Goal: Transaction & Acquisition: Book appointment/travel/reservation

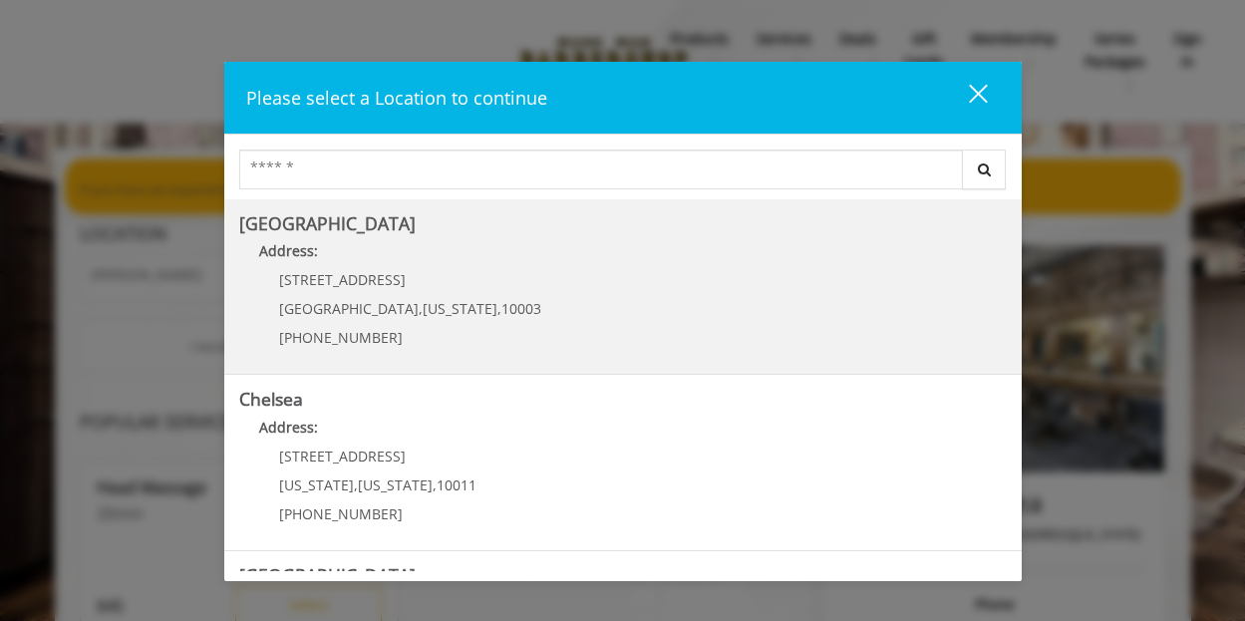
click at [751, 273] on Village "Greenwich Village Address: 60 E 8th St Manhattan , New York , 10003 (212) 598-1…" at bounding box center [622, 287] width 767 height 146
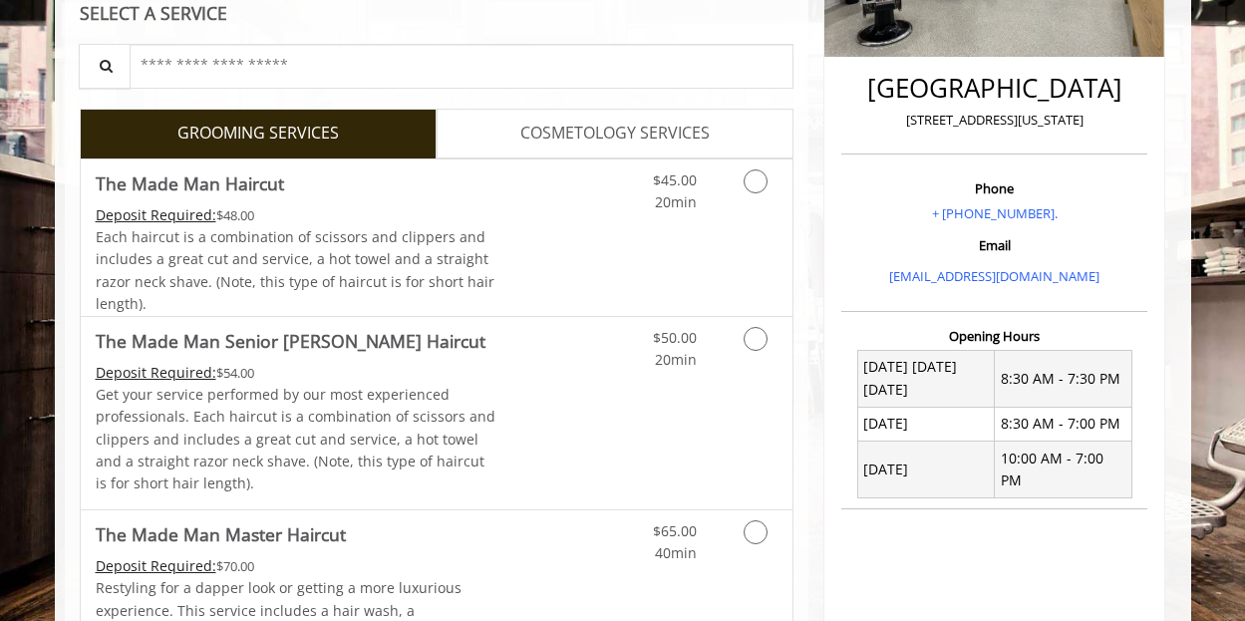
scroll to position [466, 0]
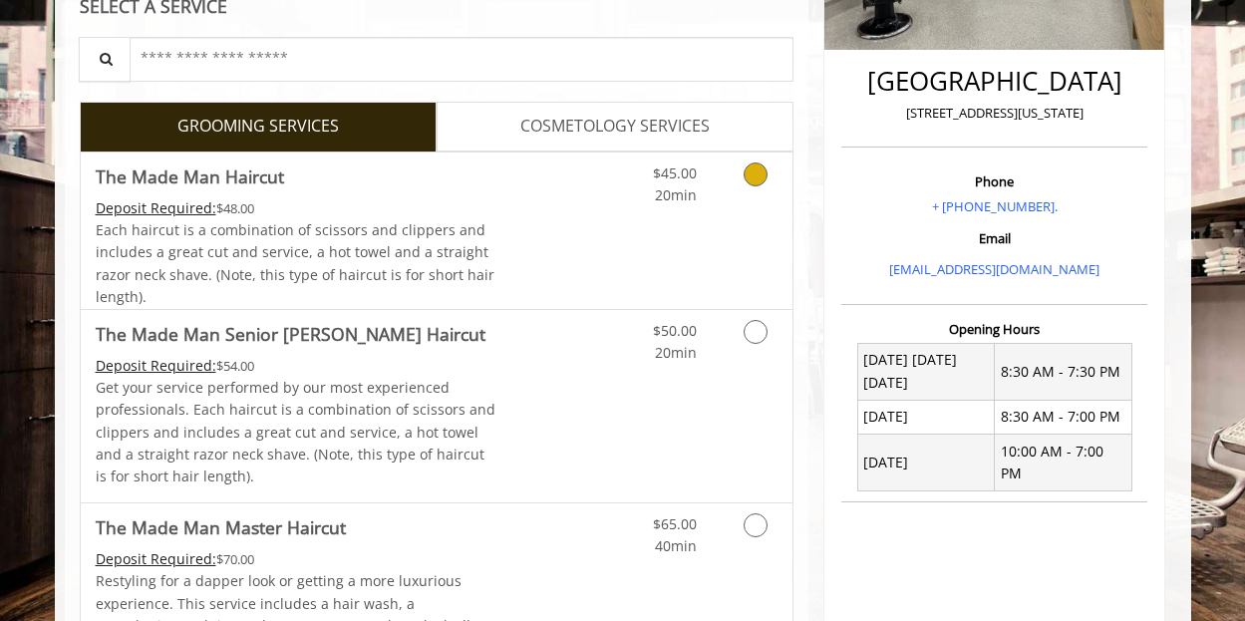
click at [764, 182] on link "Grooming services" at bounding box center [752, 179] width 51 height 55
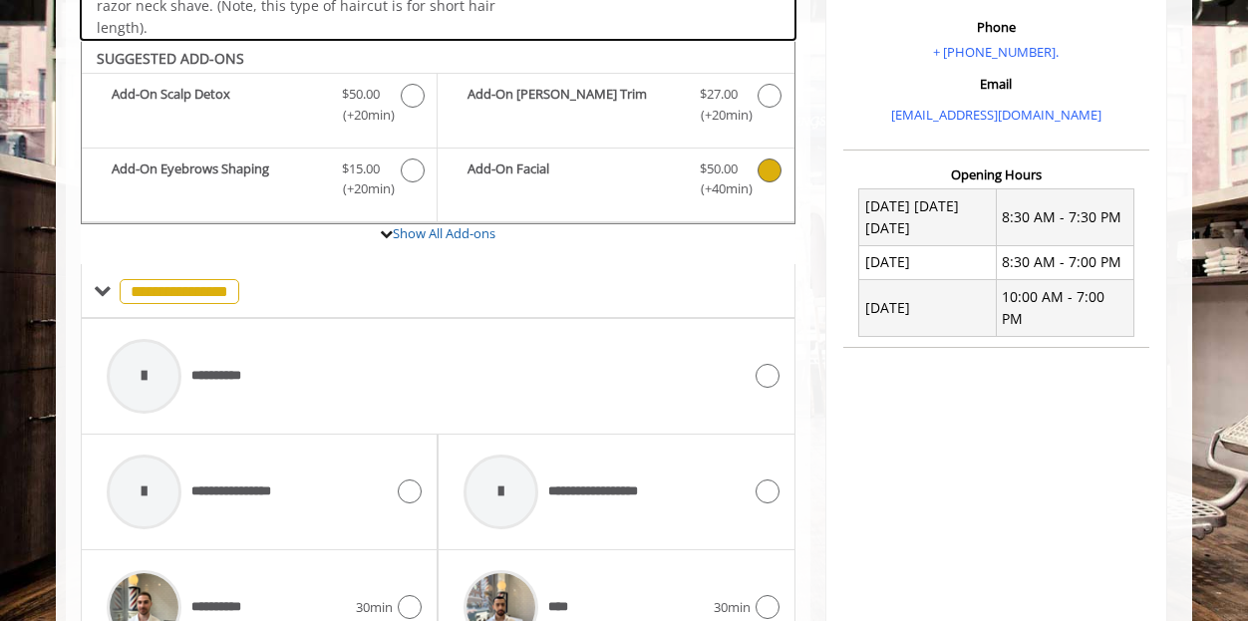
scroll to position [660, 0]
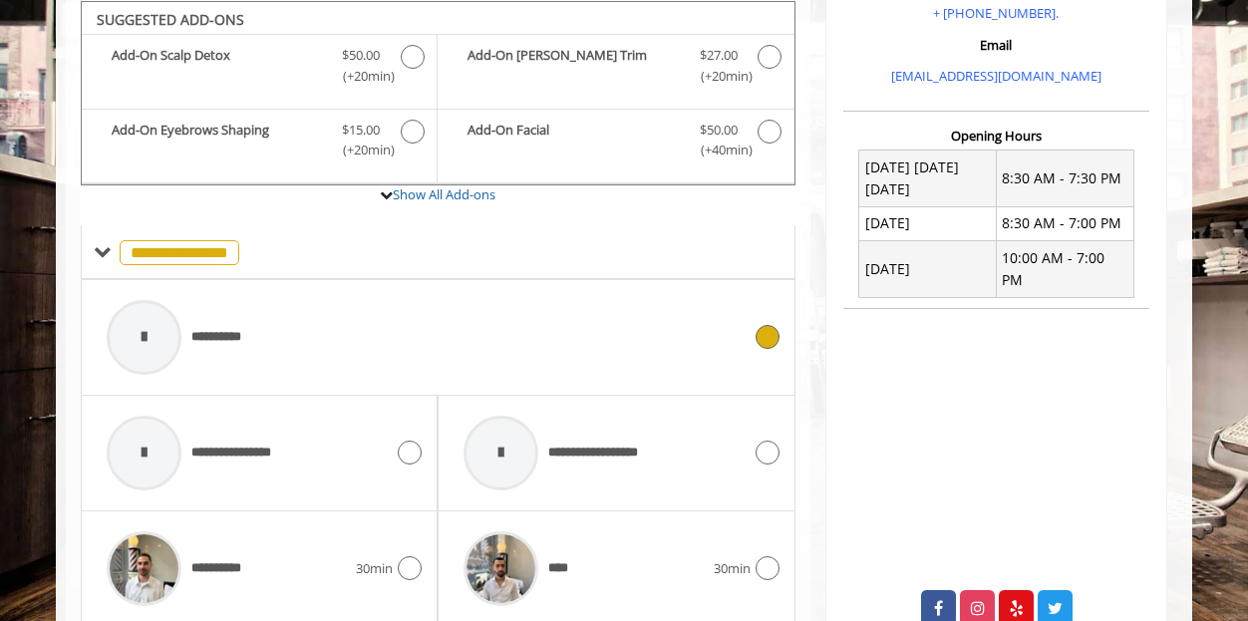
click at [746, 315] on div "**********" at bounding box center [424, 337] width 654 height 95
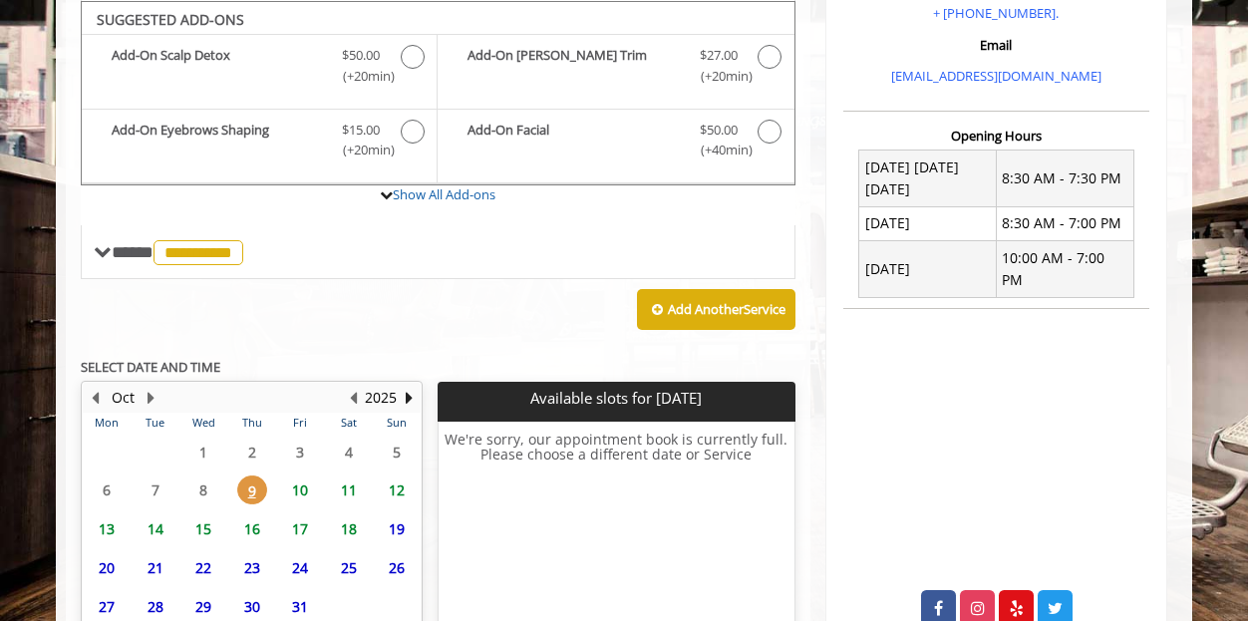
click at [294, 485] on span "10" at bounding box center [300, 489] width 30 height 29
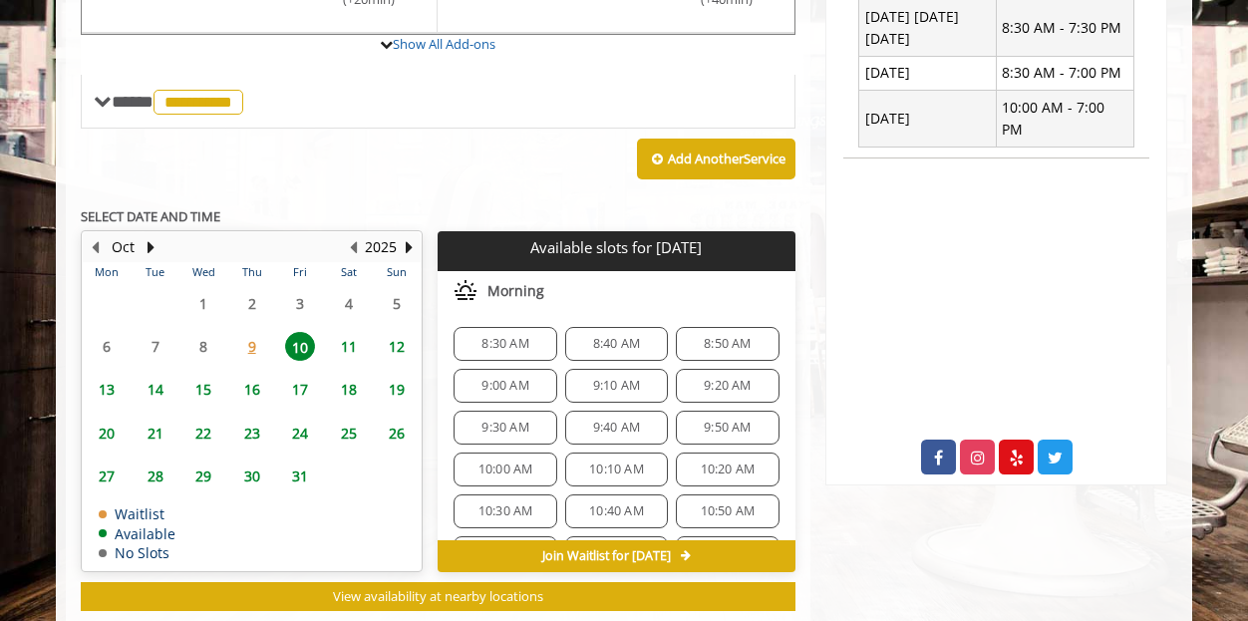
scroll to position [859, 0]
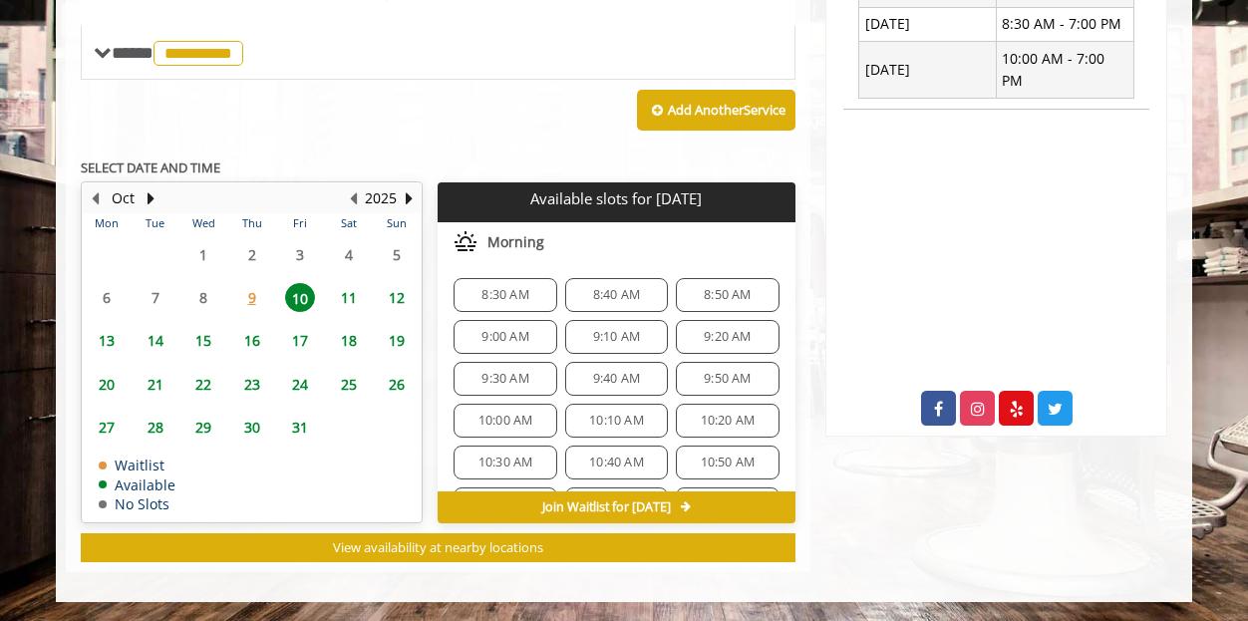
click at [485, 291] on span "8:30 AM" at bounding box center [504, 295] width 47 height 16
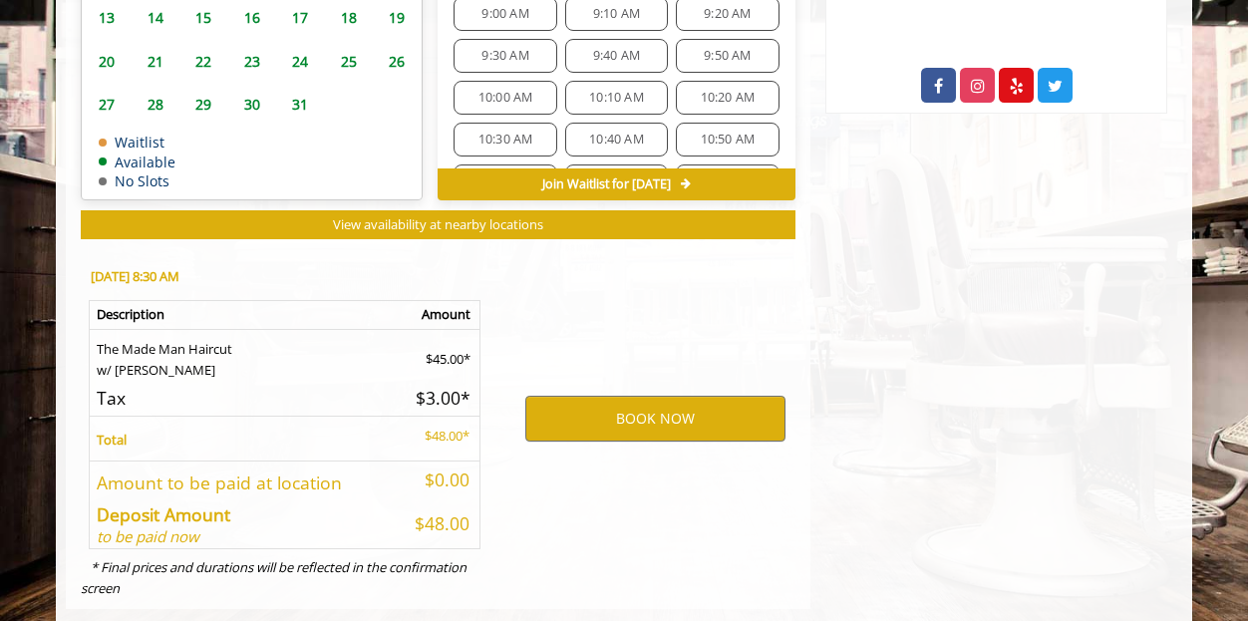
scroll to position [1219, 0]
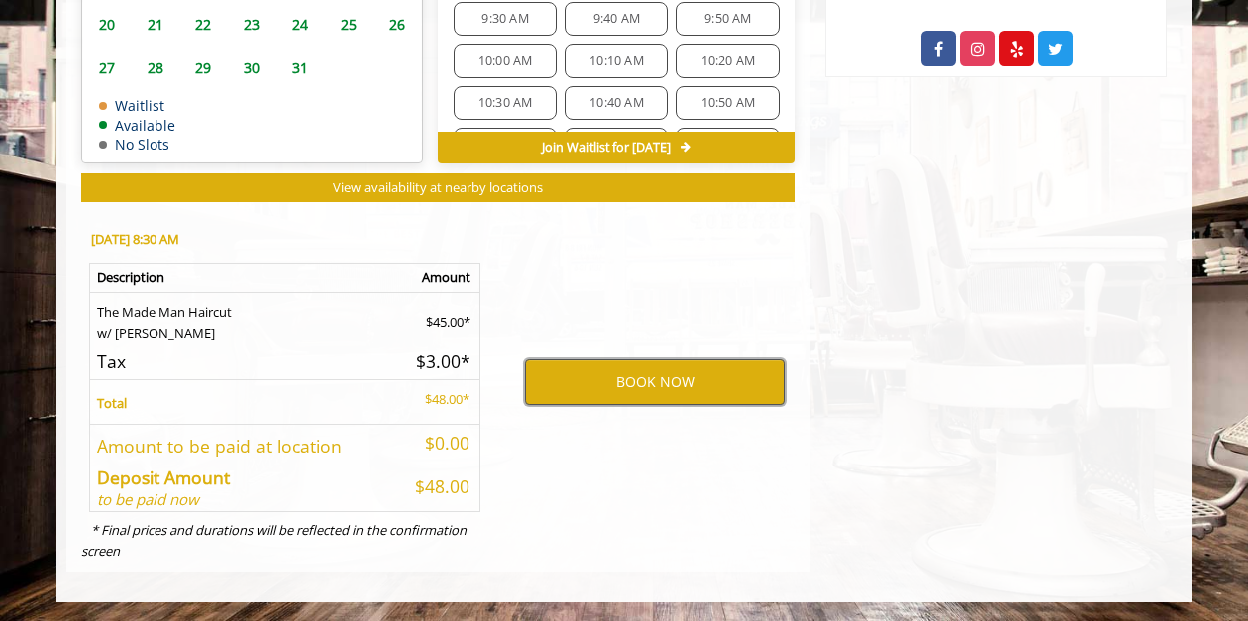
click at [596, 380] on button "BOOK NOW" at bounding box center [655, 382] width 260 height 46
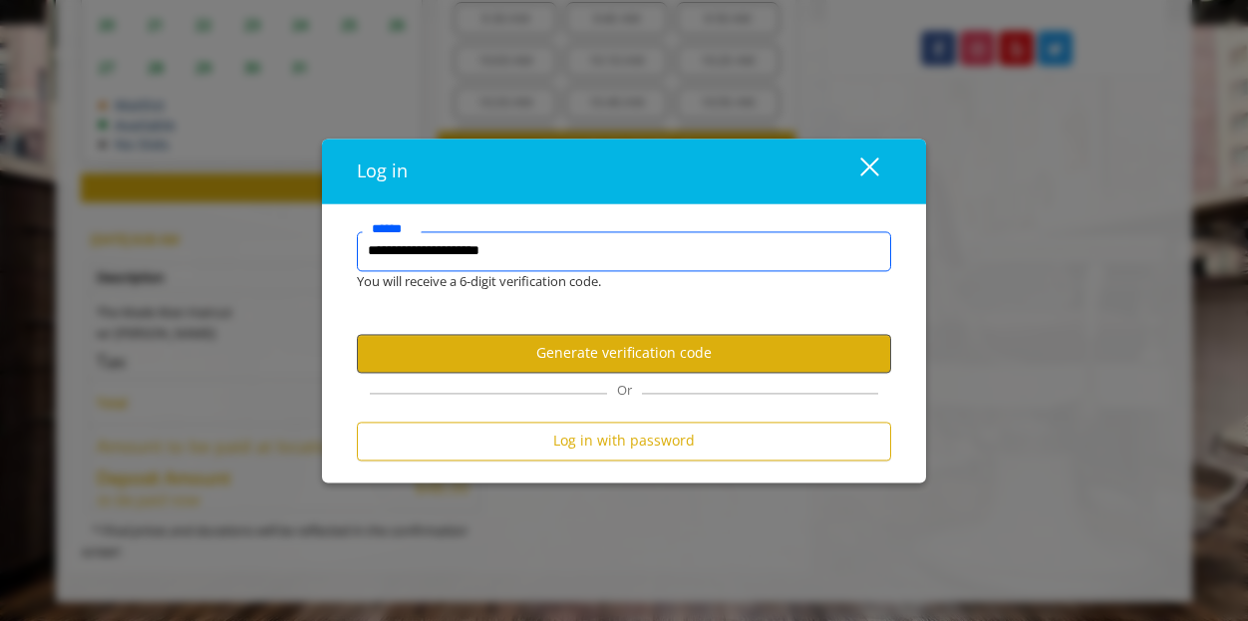
type input "**********"
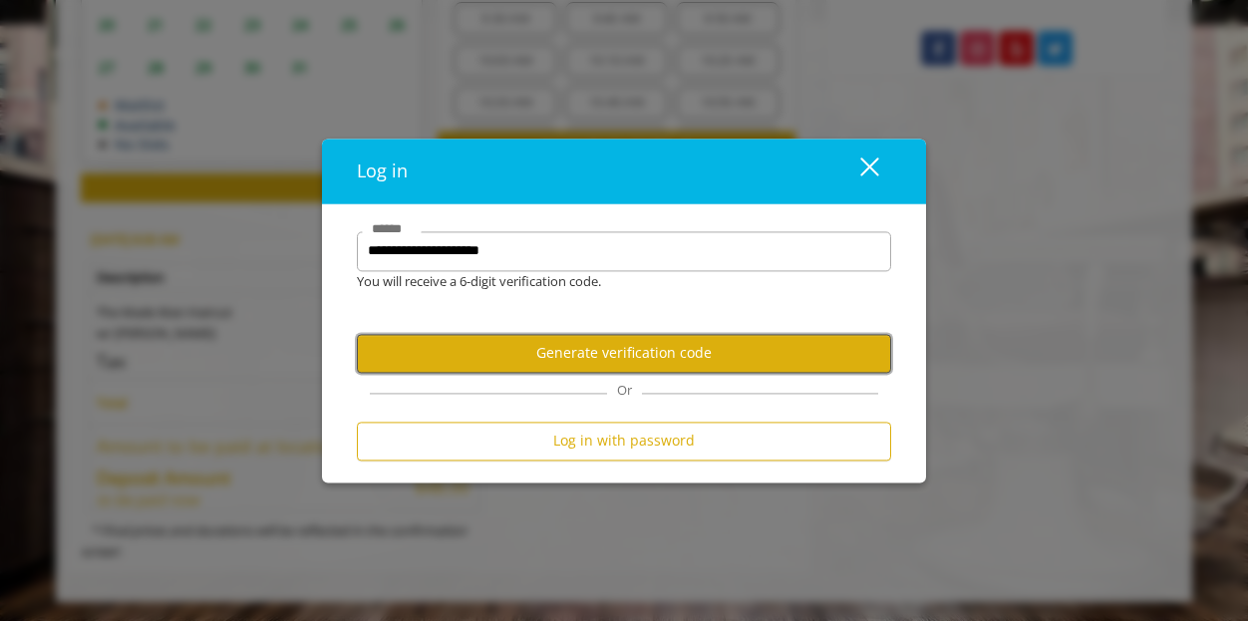
click at [610, 336] on button "Generate verification code" at bounding box center [624, 353] width 534 height 39
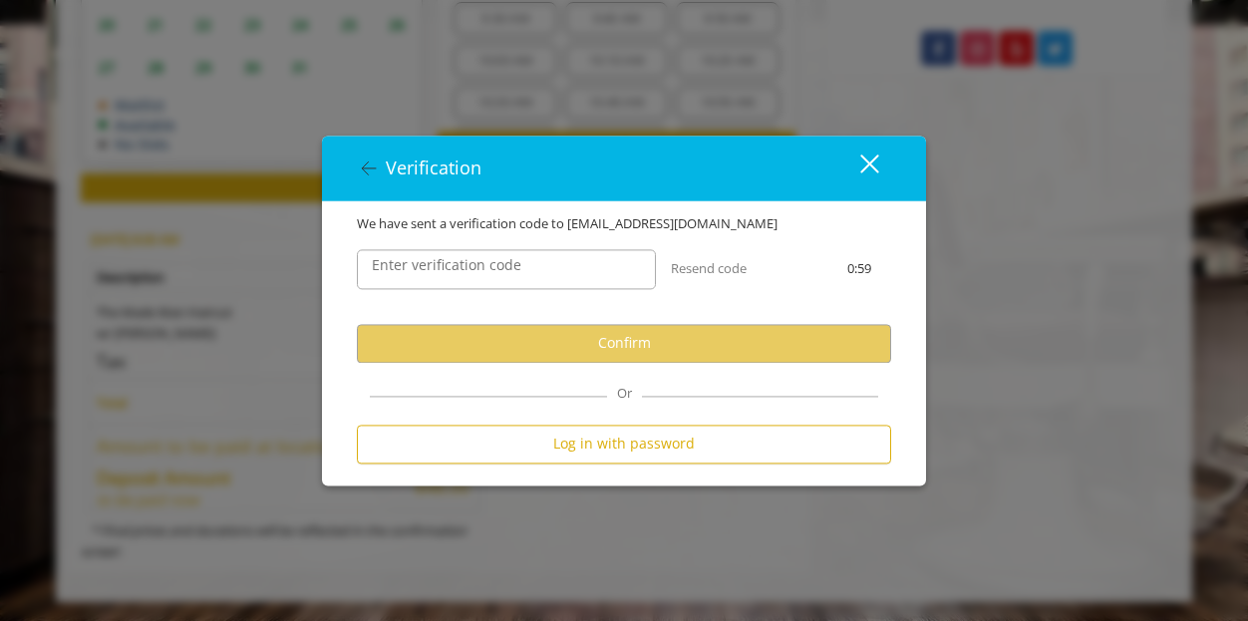
scroll to position [0, 0]
click at [512, 266] on label "Enter verification code" at bounding box center [446, 265] width 169 height 22
click at [512, 266] on input "Enter verification code" at bounding box center [506, 269] width 299 height 40
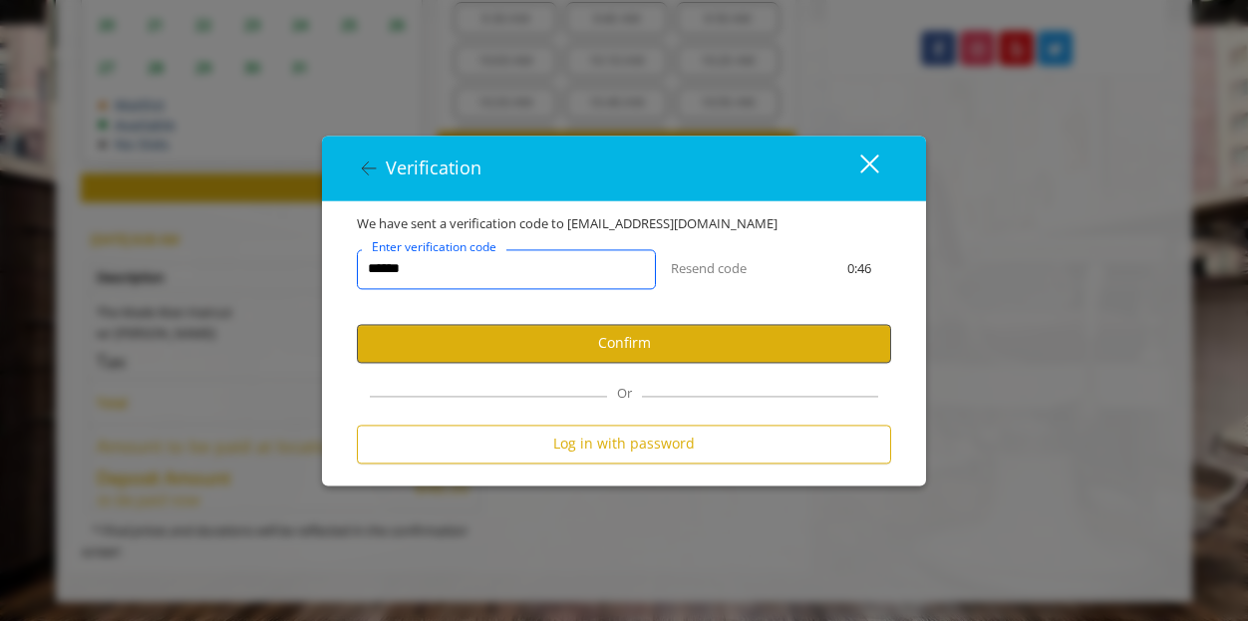
type input "******"
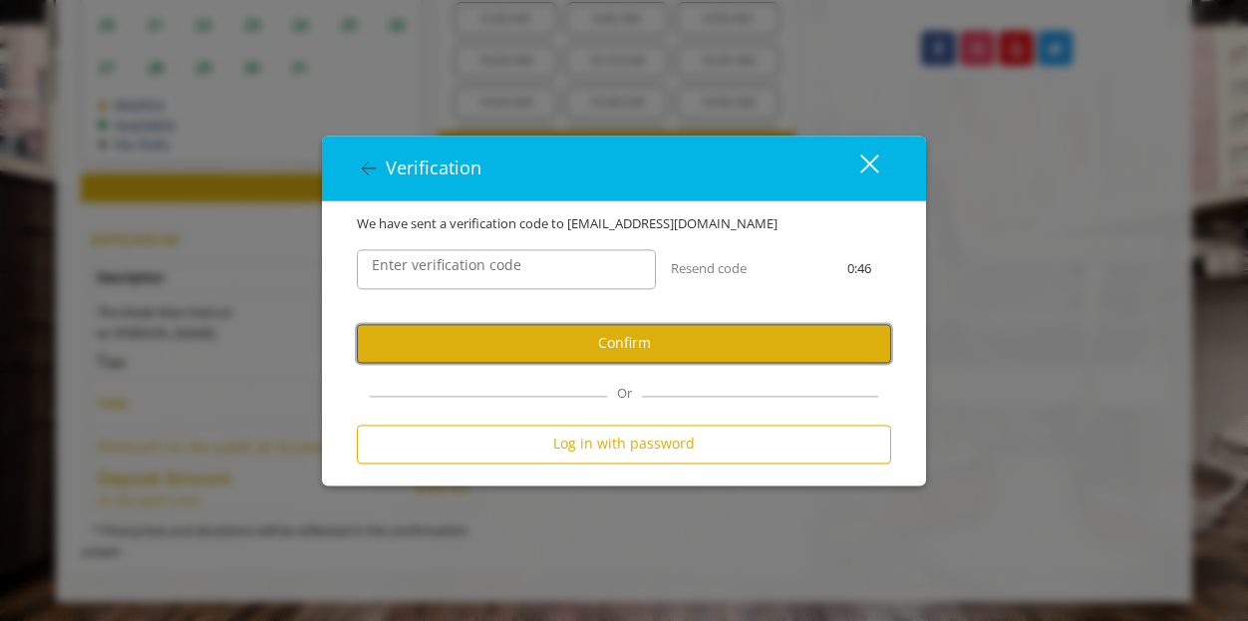
click at [503, 339] on button "Confirm" at bounding box center [624, 343] width 534 height 39
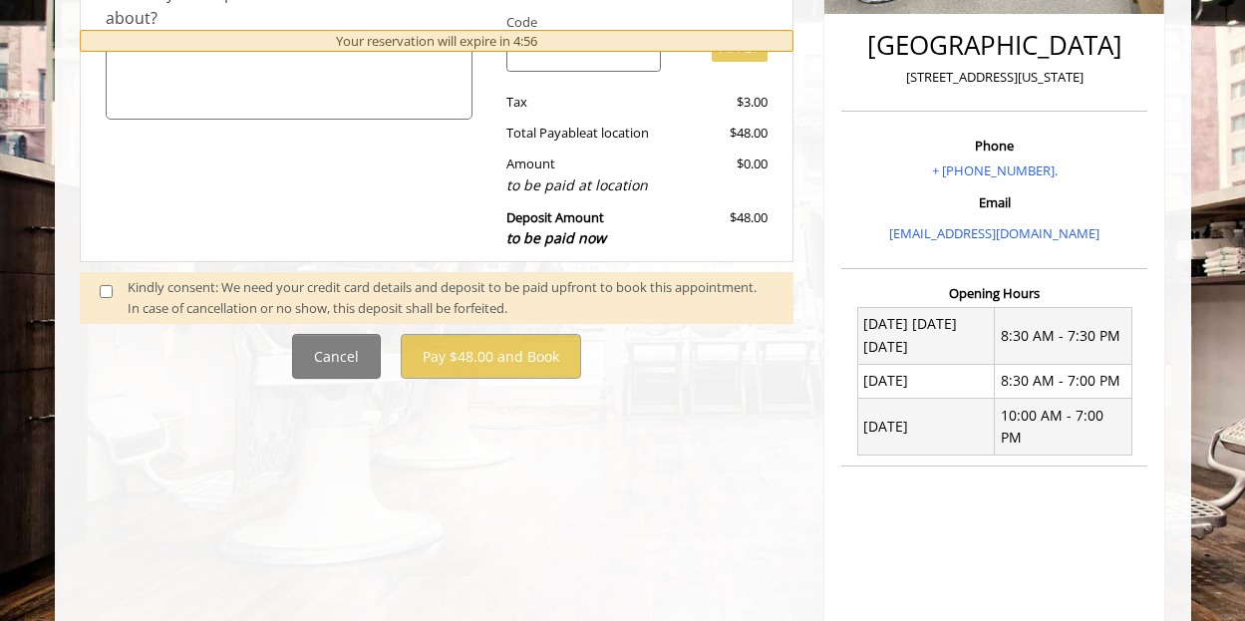
scroll to position [518, 0]
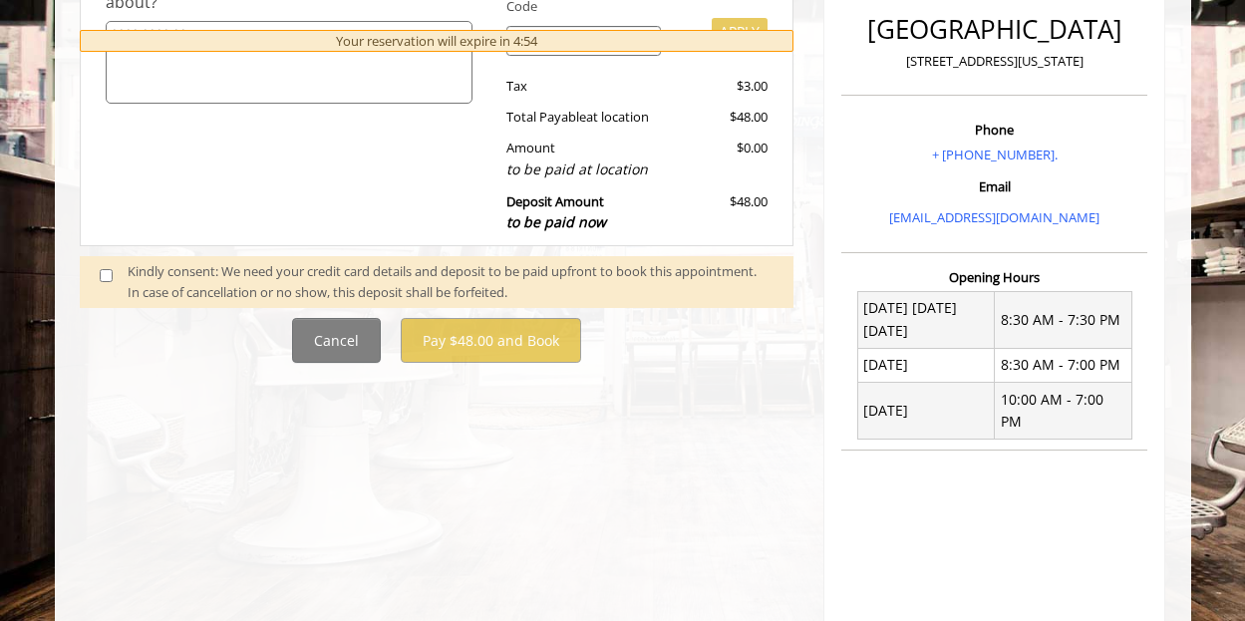
click at [98, 278] on span at bounding box center [114, 282] width 59 height 42
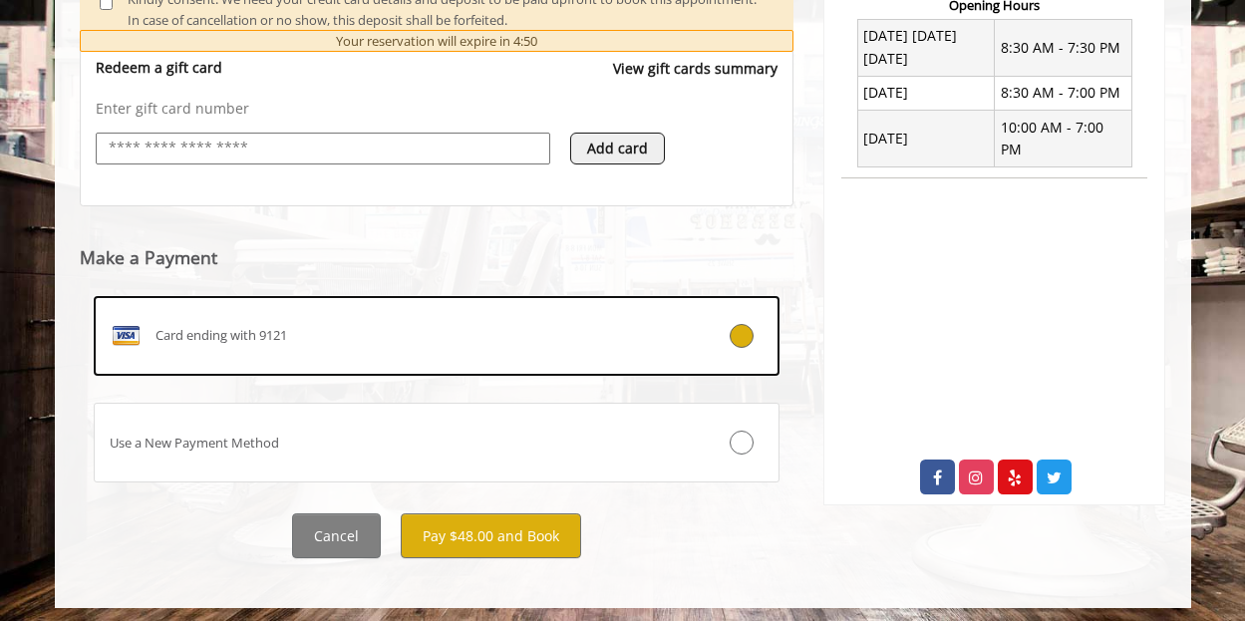
scroll to position [797, 0]
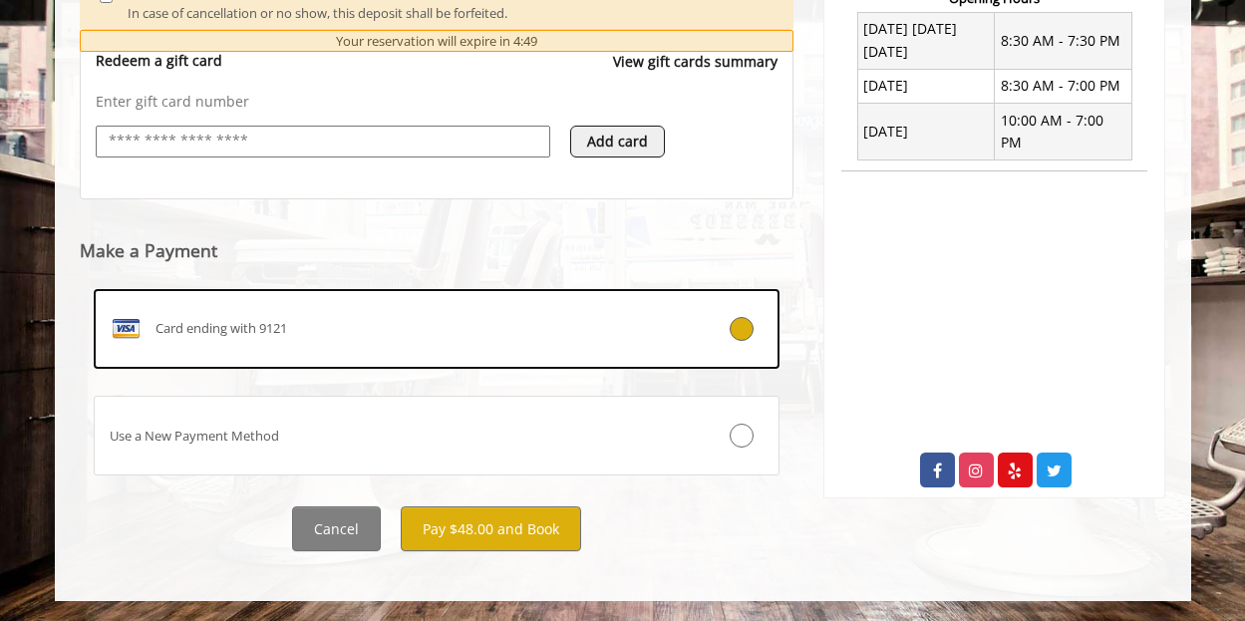
click at [580, 517] on div "Cancel Pay $48.00 and Book" at bounding box center [437, 528] width 745 height 45
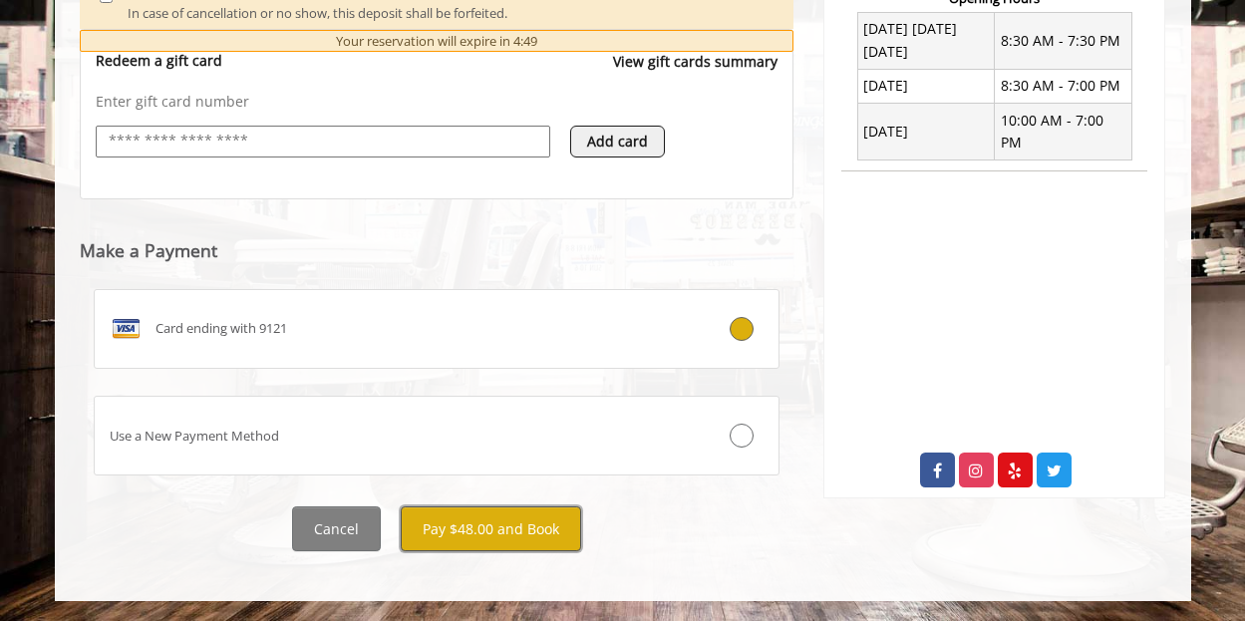
click at [554, 519] on button "Pay $48.00 and Book" at bounding box center [491, 528] width 180 height 45
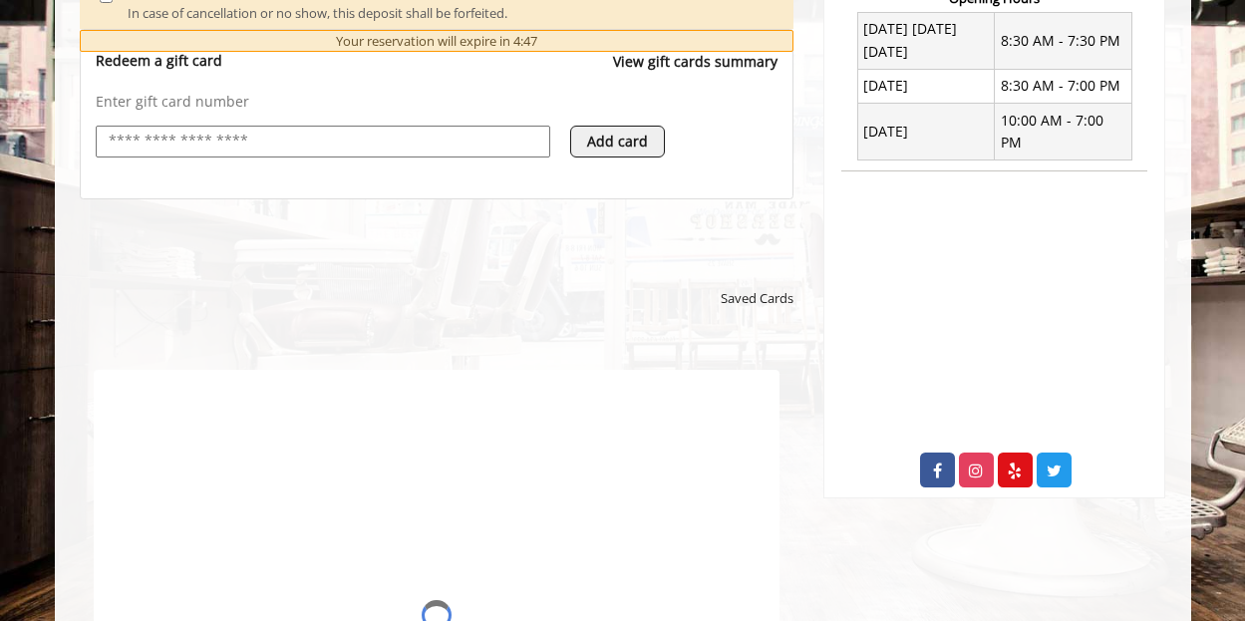
scroll to position [0, 0]
